Goal: Transaction & Acquisition: Purchase product/service

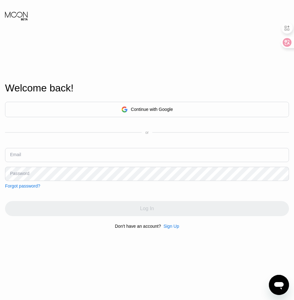
drag, startPoint x: 173, startPoint y: 58, endPoint x: 169, endPoint y: 96, distance: 38.5
click at [173, 58] on div "Welcome back! Continue with Google or Email Password Forgot password? Log In Do…" at bounding box center [147, 156] width 294 height 330
click at [157, 108] on div "Continue with Google" at bounding box center [152, 109] width 42 height 5
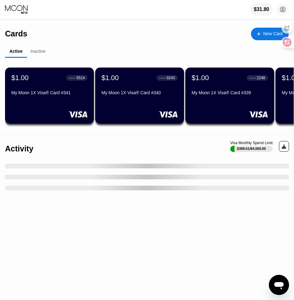
click at [263, 34] on div "New Card" at bounding box center [272, 33] width 19 height 5
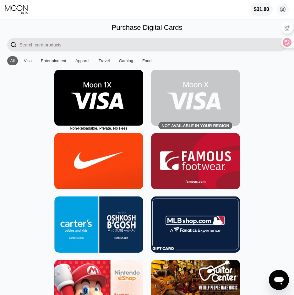
click at [99, 105] on img at bounding box center [98, 98] width 89 height 56
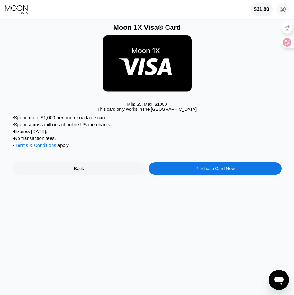
click at [235, 175] on div "Purchase Card Now" at bounding box center [215, 168] width 133 height 13
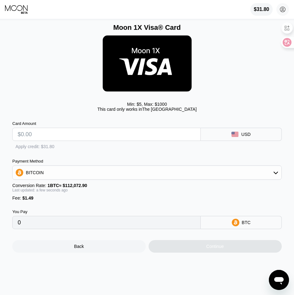
click at [40, 132] on input "text" at bounding box center [107, 134] width 178 height 13
type input "$1"
type input "0.00002222"
type input "$13"
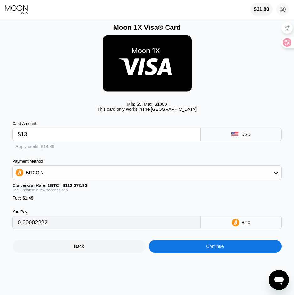
type input "0.00012930"
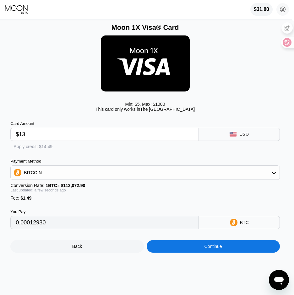
scroll to position [0, 2]
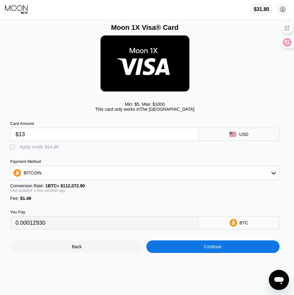
type input "$13"
click at [13, 151] on div "" at bounding box center [13, 147] width 6 height 6
type input "0"
click at [206, 249] on div "Continue" at bounding box center [213, 246] width 18 height 5
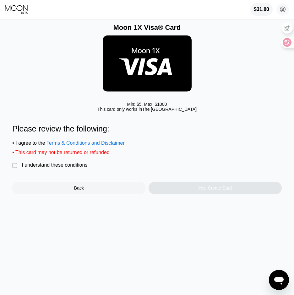
click at [72, 168] on div "I understand these conditions" at bounding box center [55, 165] width 66 height 6
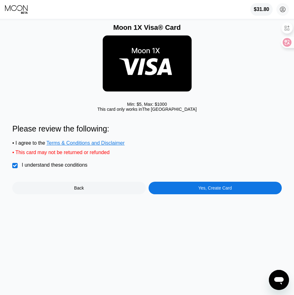
click at [207, 190] on div "Yes, Create Card" at bounding box center [215, 188] width 133 height 13
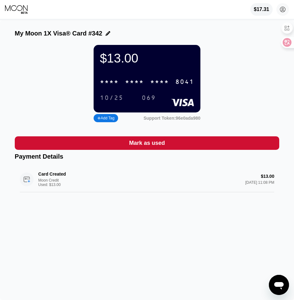
click at [165, 83] on div "* * * *" at bounding box center [159, 82] width 19 height 7
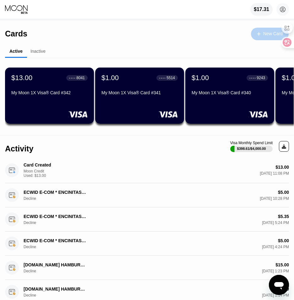
click at [260, 35] on icon at bounding box center [259, 34] width 4 height 4
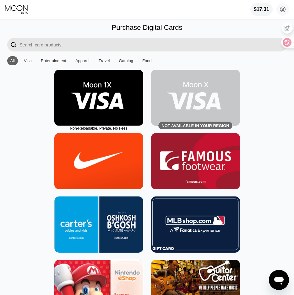
click at [103, 101] on img at bounding box center [98, 98] width 89 height 56
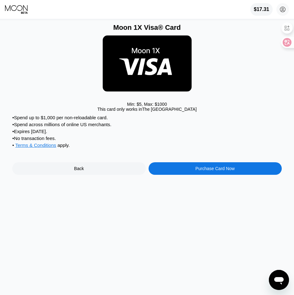
click at [211, 172] on div "Purchase Card Now" at bounding box center [215, 168] width 133 height 13
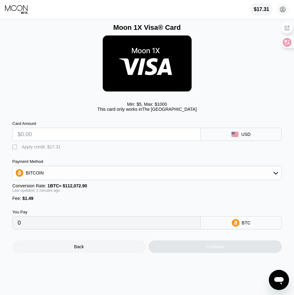
click at [40, 139] on input "text" at bounding box center [107, 134] width 178 height 13
type input "$1"
type input "0.00002222"
type input "$13"
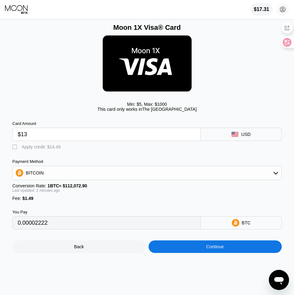
type input "0.00012930"
type input "$13"
drag, startPoint x: 15, startPoint y: 151, endPoint x: 133, endPoint y: 200, distance: 126.9
click at [15, 151] on div "" at bounding box center [15, 147] width 6 height 6
type input "0"
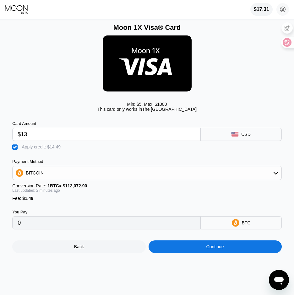
click at [216, 249] on div "Continue" at bounding box center [215, 246] width 18 height 5
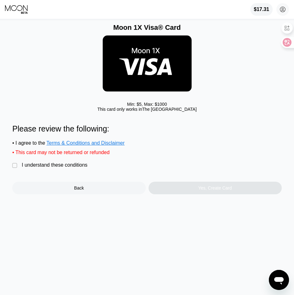
click at [29, 168] on div "I understand these conditions" at bounding box center [55, 165] width 66 height 6
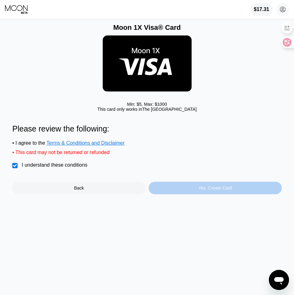
click at [201, 191] on div "Yes, Create Card" at bounding box center [215, 188] width 34 height 5
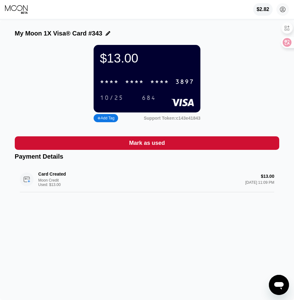
click at [152, 86] on div "* * * *" at bounding box center [159, 82] width 19 height 7
